Goal: Transaction & Acquisition: Obtain resource

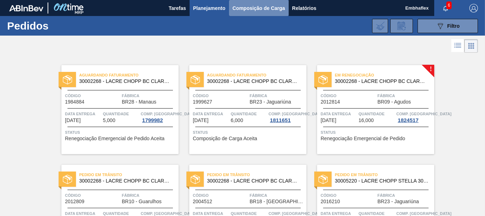
click at [245, 8] on span "Composição de Carga" at bounding box center [259, 8] width 53 height 9
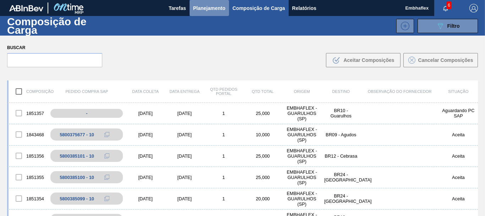
click at [198, 12] on span "Planejamento" at bounding box center [209, 8] width 32 height 9
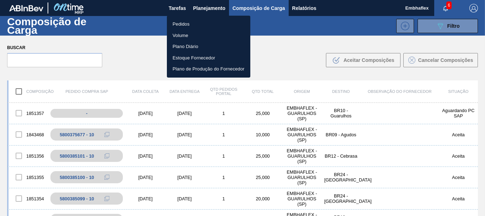
click at [183, 27] on li "Pedidos" at bounding box center [209, 23] width 84 height 11
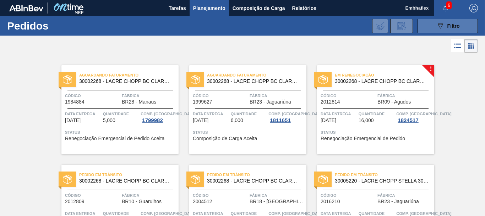
click at [449, 30] on button "089F7B8B-B2A5-4AFE-B5C0-19BA573D28AC Filtro" at bounding box center [448, 26] width 60 height 14
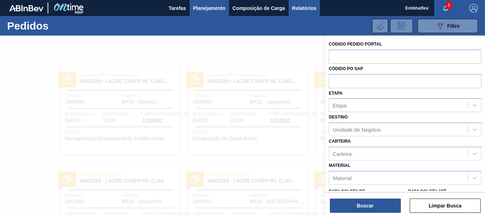
click at [293, 5] on span "Relatórios" at bounding box center [304, 8] width 24 height 9
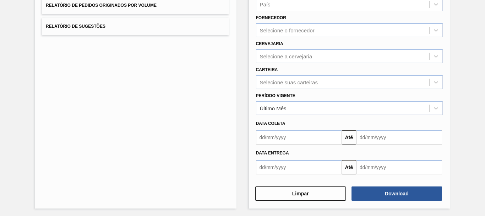
scroll to position [113, 0]
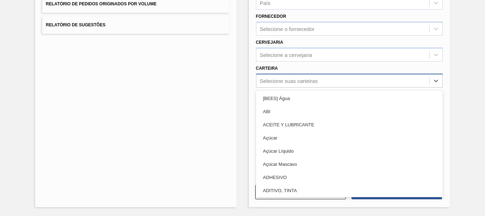
click at [288, 78] on div "Selecione suas carteiras" at bounding box center [289, 80] width 58 height 6
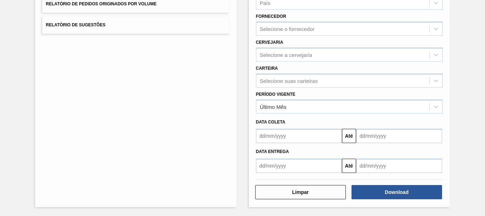
click at [277, 44] on label "Cervejaria" at bounding box center [269, 42] width 27 height 5
click at [261, 52] on input "Cervejaria" at bounding box center [260, 55] width 1 height 6
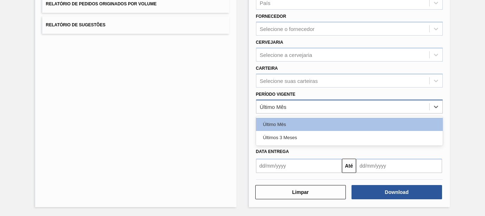
click at [300, 102] on div "Último Mês" at bounding box center [343, 106] width 173 height 10
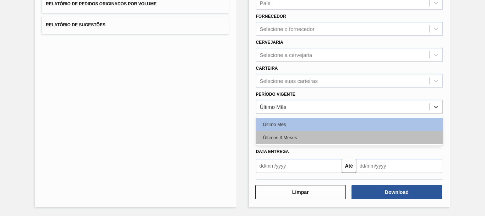
click at [302, 133] on div "Últimos 3 Meses" at bounding box center [349, 137] width 187 height 13
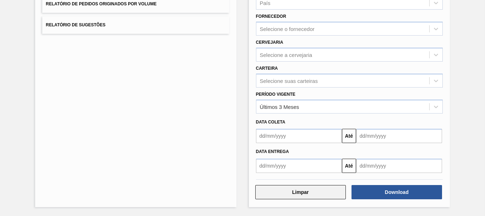
click at [311, 192] on button "Limpar" at bounding box center [300, 192] width 91 height 14
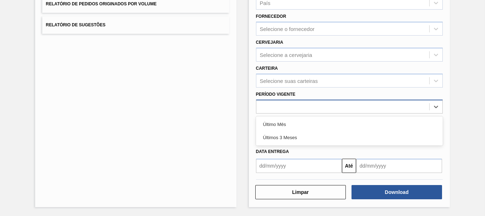
click at [309, 109] on div at bounding box center [343, 106] width 173 height 10
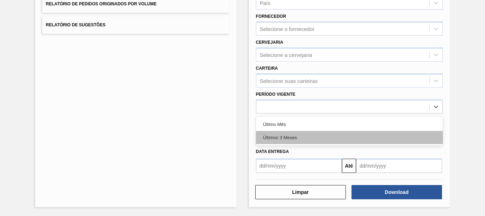
click at [298, 135] on div "Últimos 3 Meses" at bounding box center [349, 137] width 187 height 13
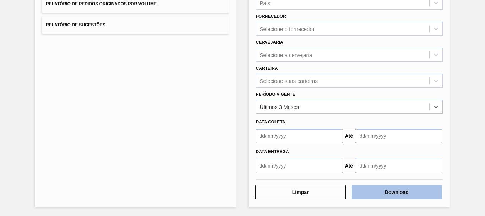
click at [405, 193] on button "Download" at bounding box center [397, 192] width 91 height 14
